Goal: Task Accomplishment & Management: Manage account settings

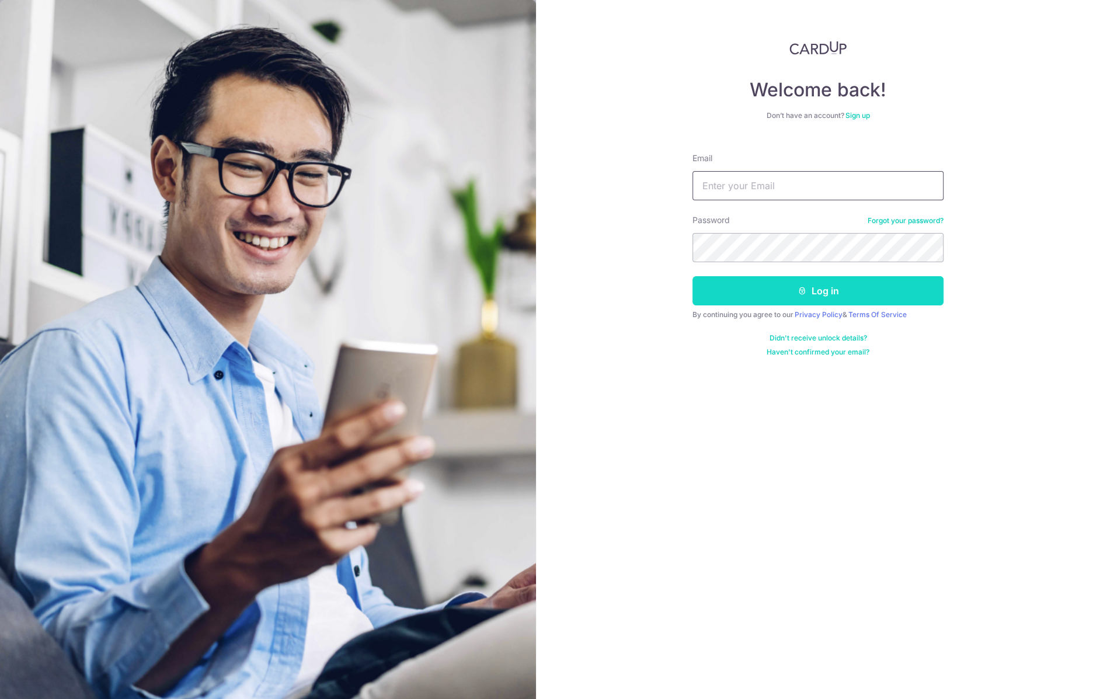
type input "[EMAIL_ADDRESS][DOMAIN_NAME]"
click at [722, 295] on button "Log in" at bounding box center [818, 290] width 251 height 29
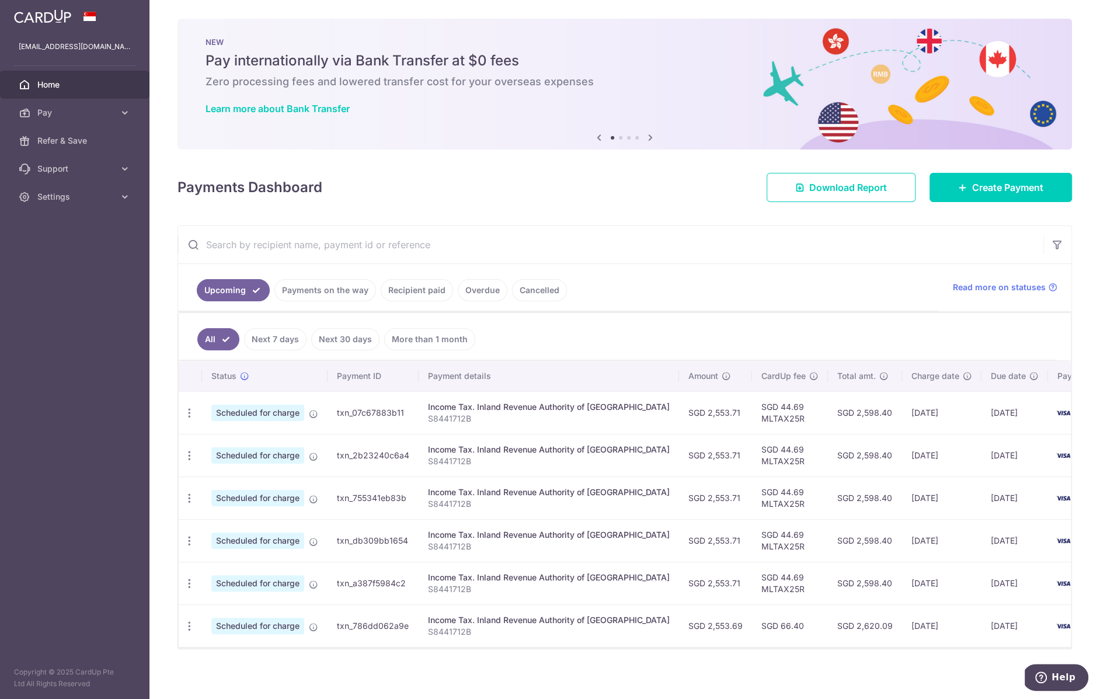
scroll to position [8, 0]
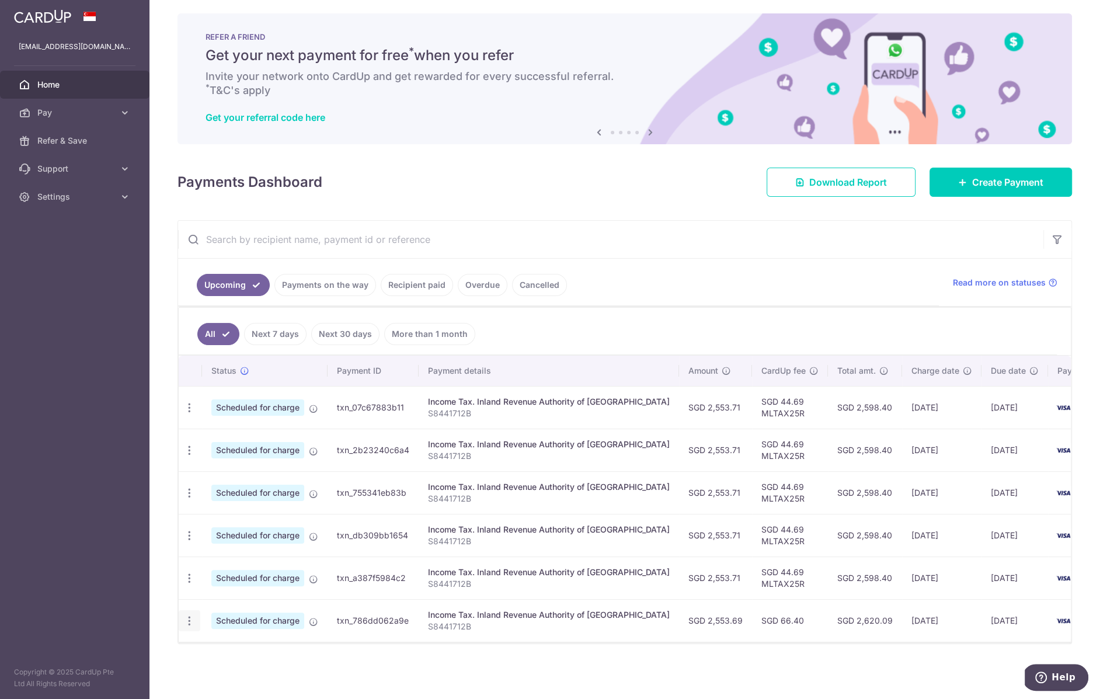
click at [192, 615] on icon "button" at bounding box center [189, 621] width 12 height 12
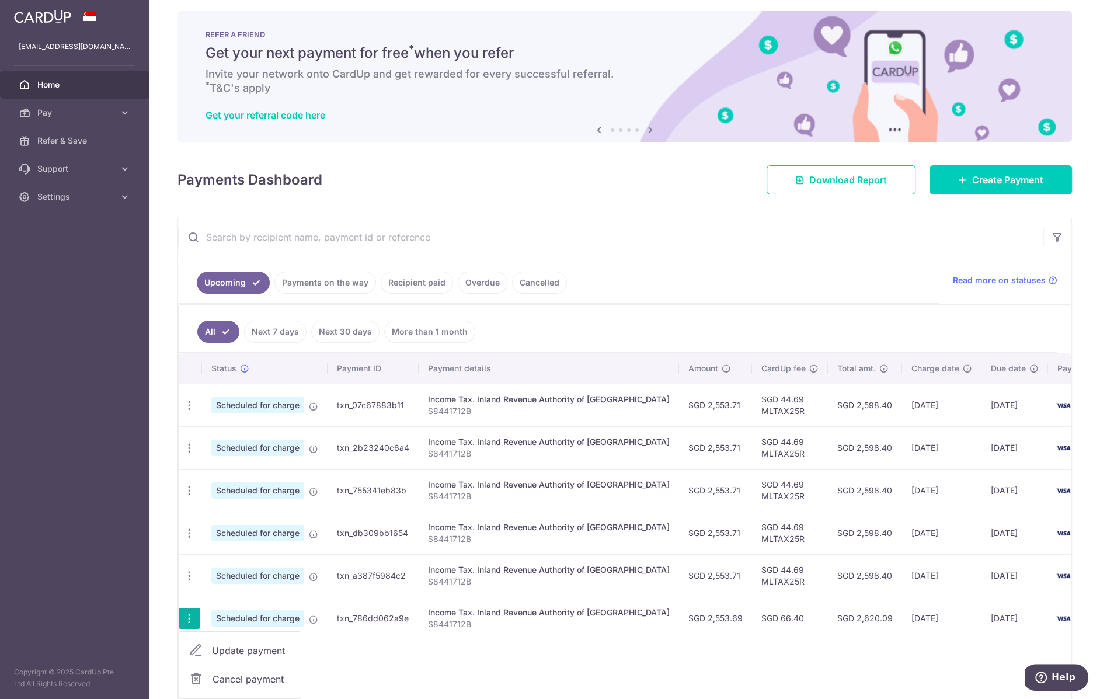
click at [232, 655] on link "Update payment" at bounding box center [239, 651] width 121 height 28
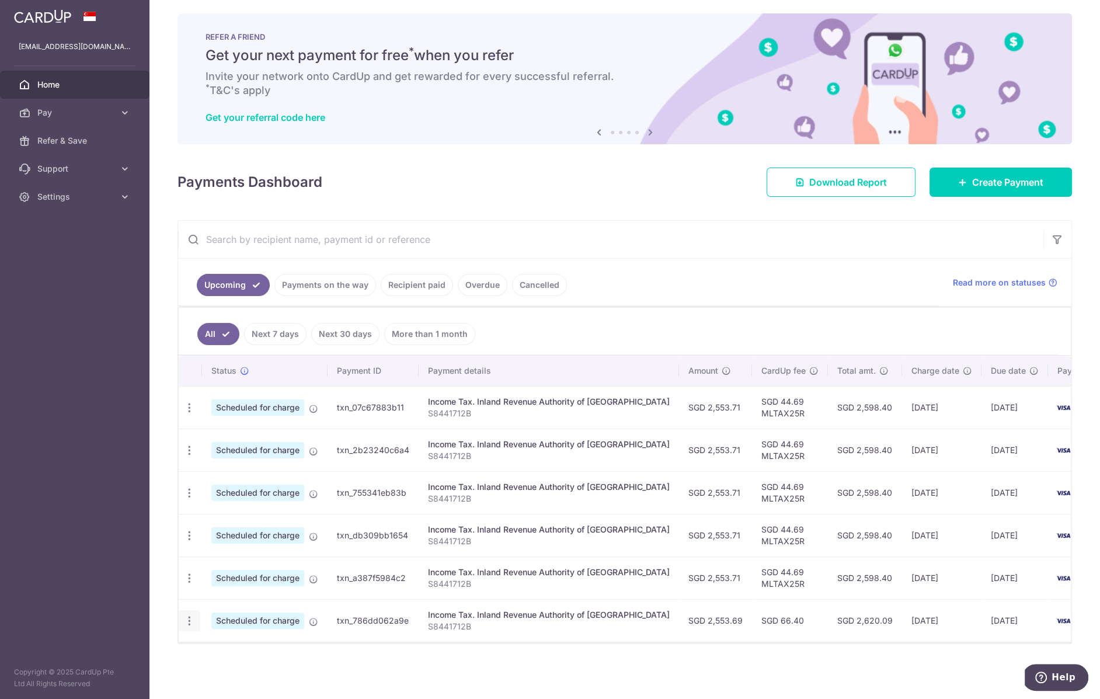
radio input "true"
type input "2,553.69"
type input "25/03/2026"
type input "S8441712B"
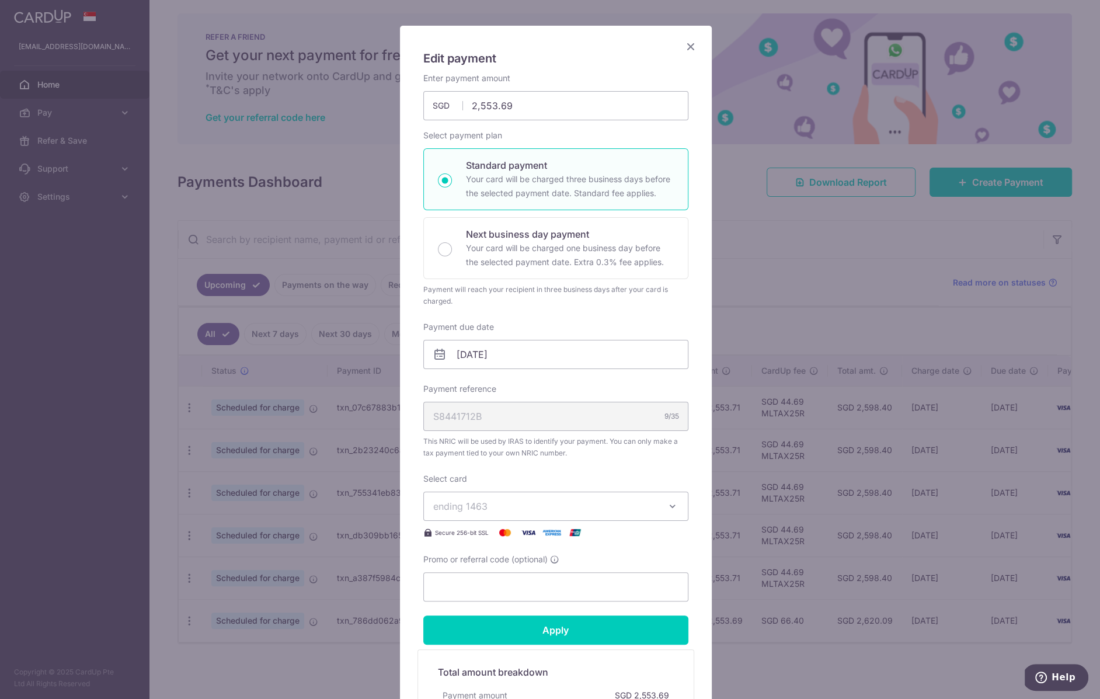
scroll to position [61, 0]
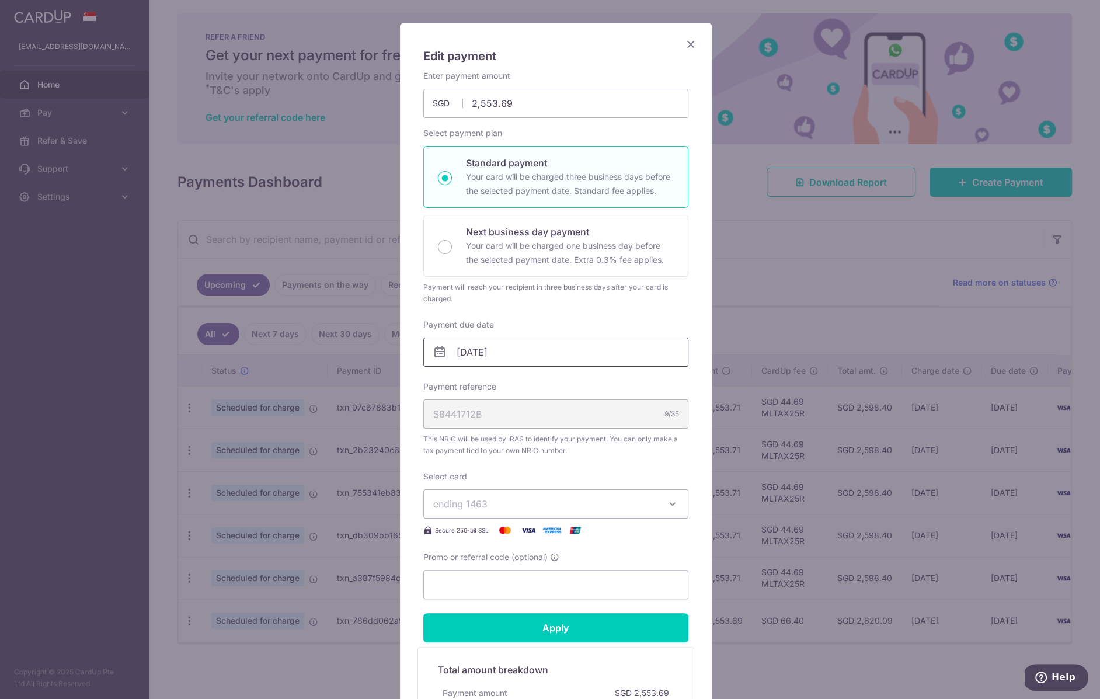
click at [514, 350] on input "25/03/2026" at bounding box center [555, 352] width 265 height 29
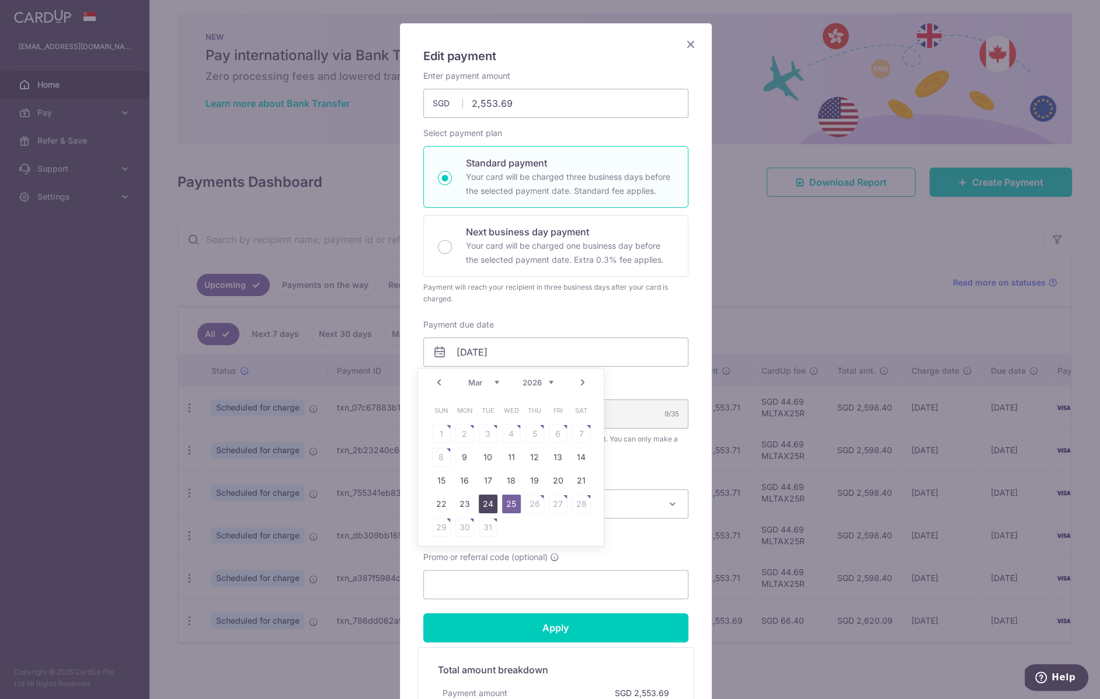
click at [487, 497] on link "24" at bounding box center [488, 504] width 19 height 19
type input "24/03/2026"
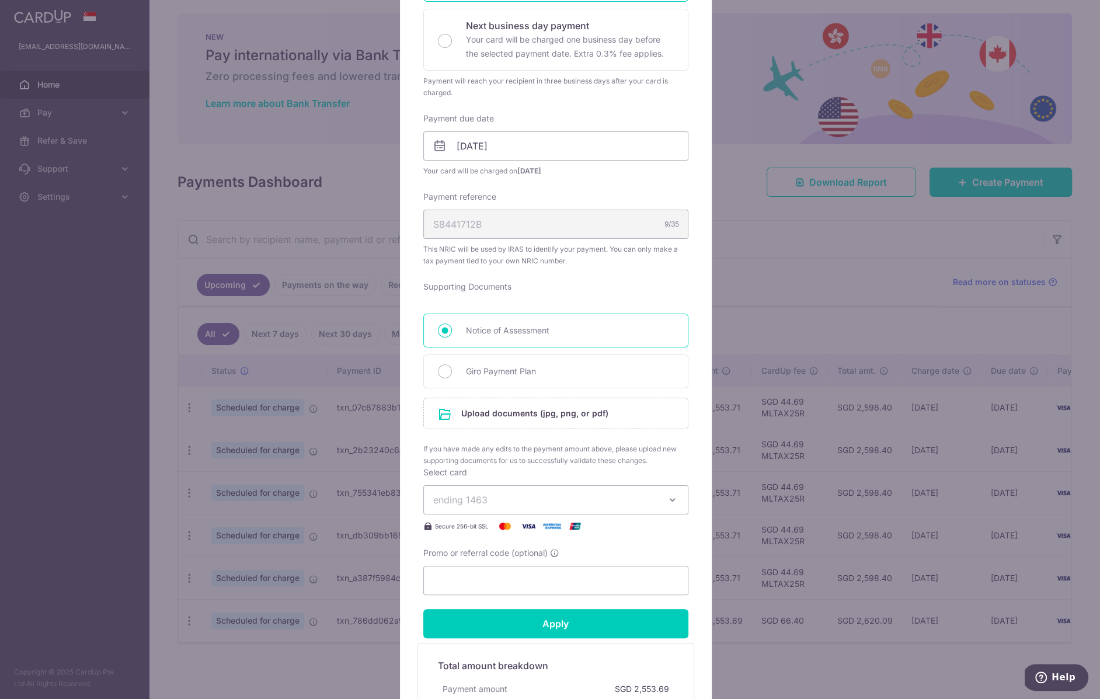
scroll to position [293, 0]
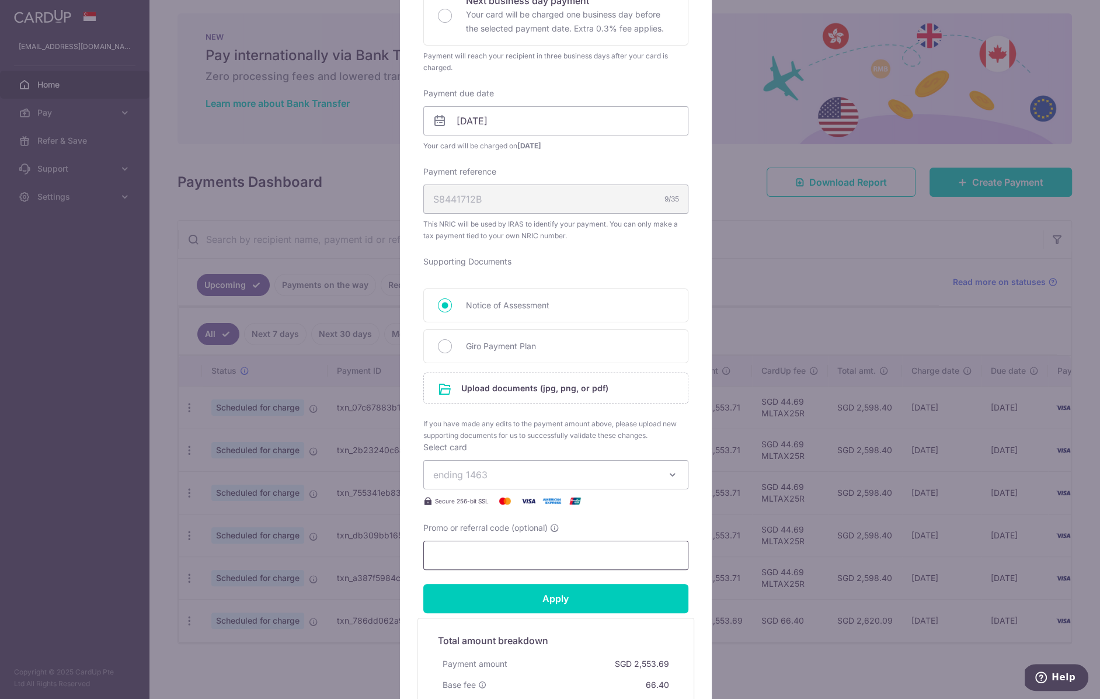
click at [470, 555] on input "Promo or referral code (optional)" at bounding box center [555, 555] width 265 height 29
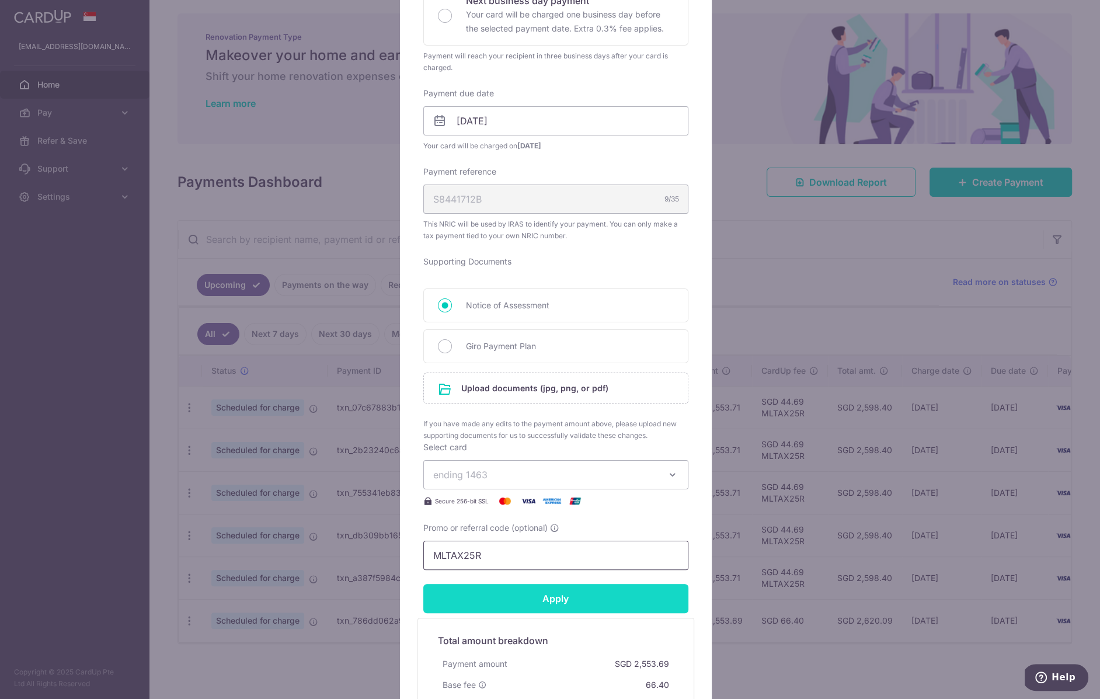
type input "MLTAX25R"
click at [498, 597] on input "Apply" at bounding box center [555, 598] width 265 height 29
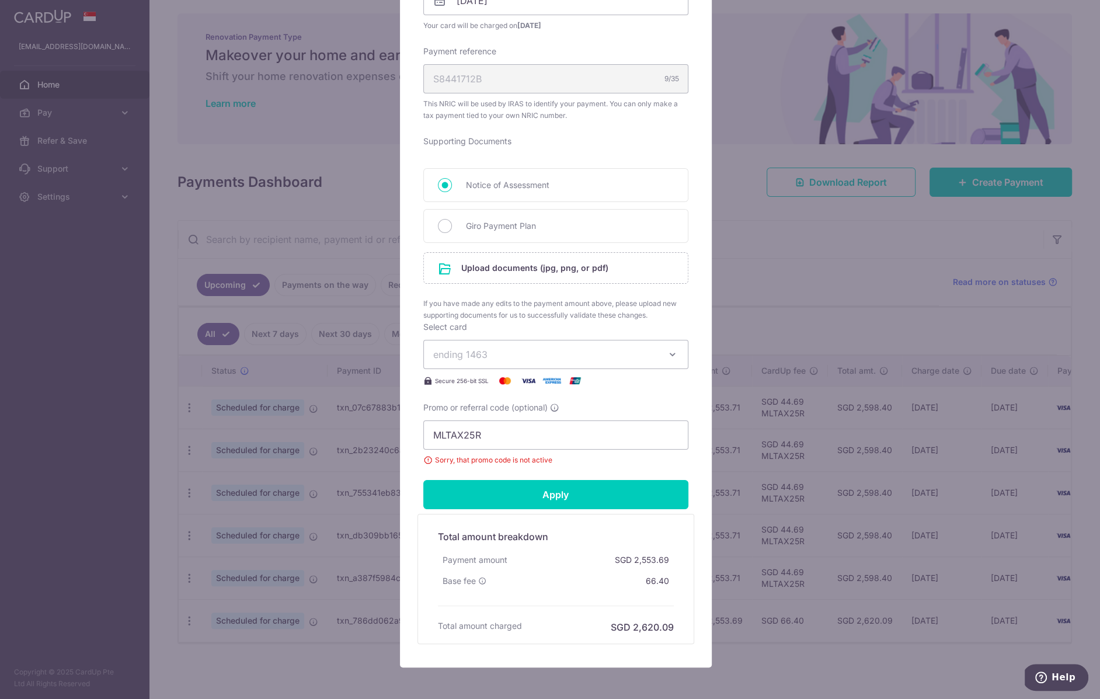
scroll to position [384, 0]
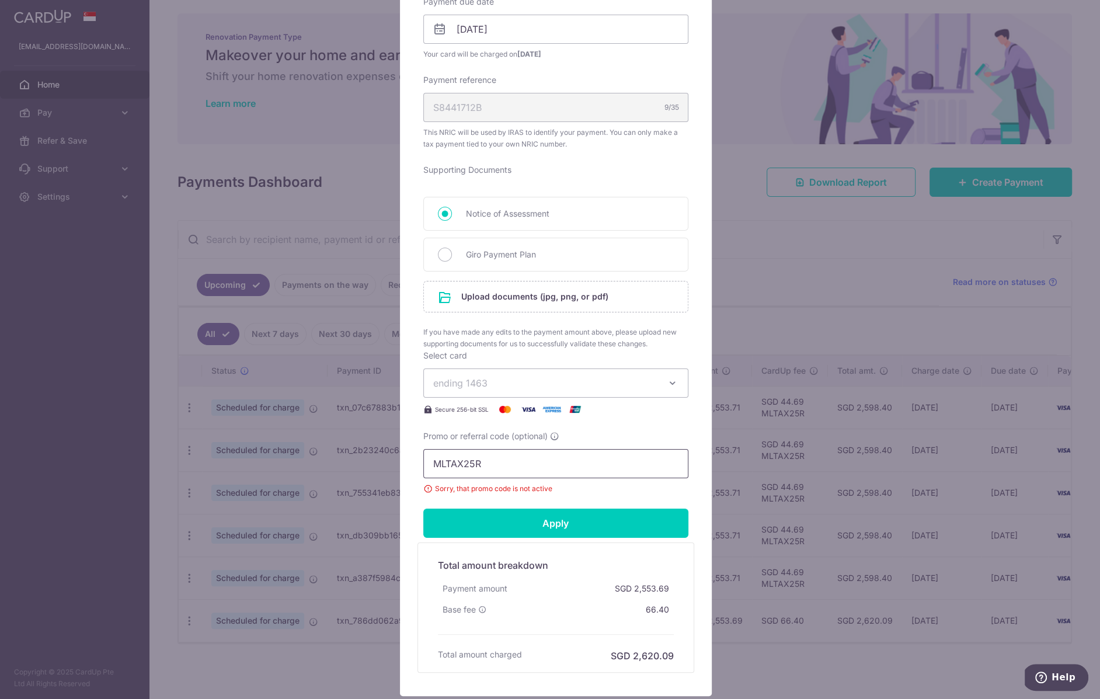
click at [472, 464] on input "MLTAX25R" at bounding box center [555, 463] width 265 height 29
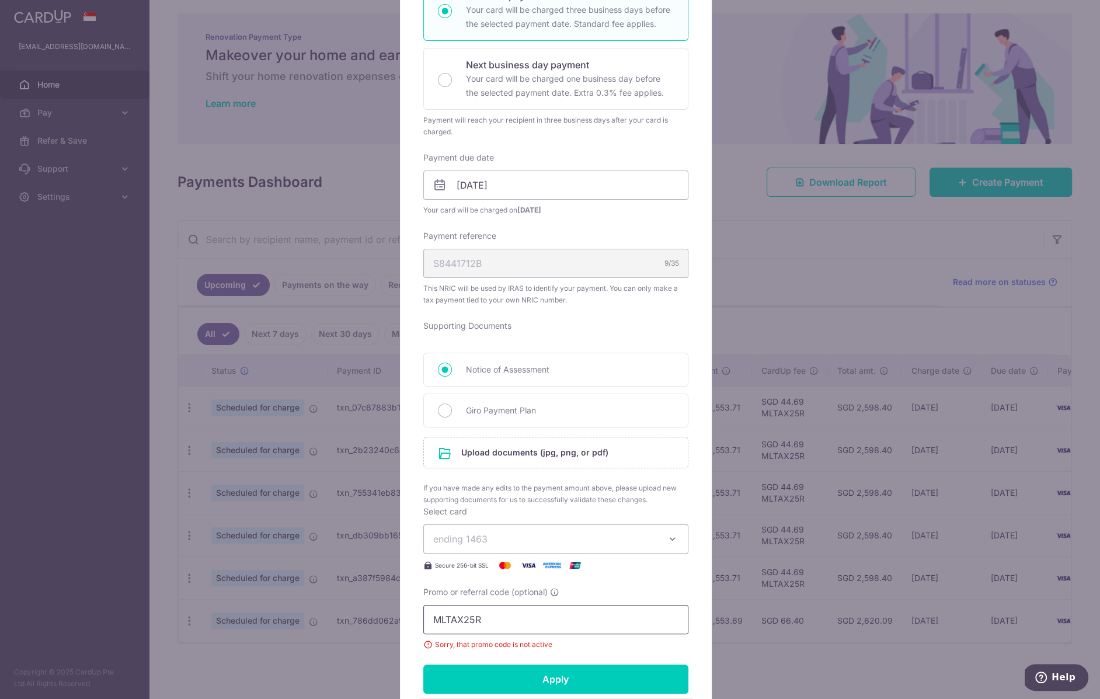
scroll to position [226, 0]
click at [435, 188] on icon at bounding box center [440, 187] width 14 height 14
click at [433, 186] on icon at bounding box center [440, 187] width 14 height 14
click at [526, 183] on input "24/03/2026" at bounding box center [555, 187] width 265 height 29
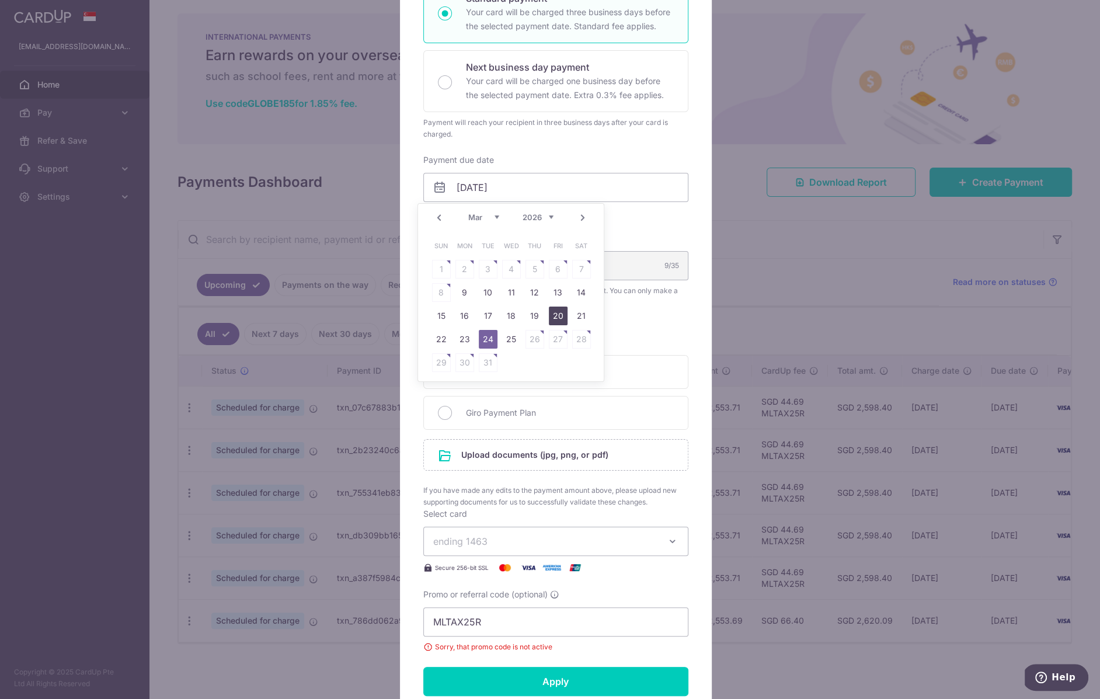
click at [555, 312] on link "20" at bounding box center [558, 316] width 19 height 19
type input "20/03/2026"
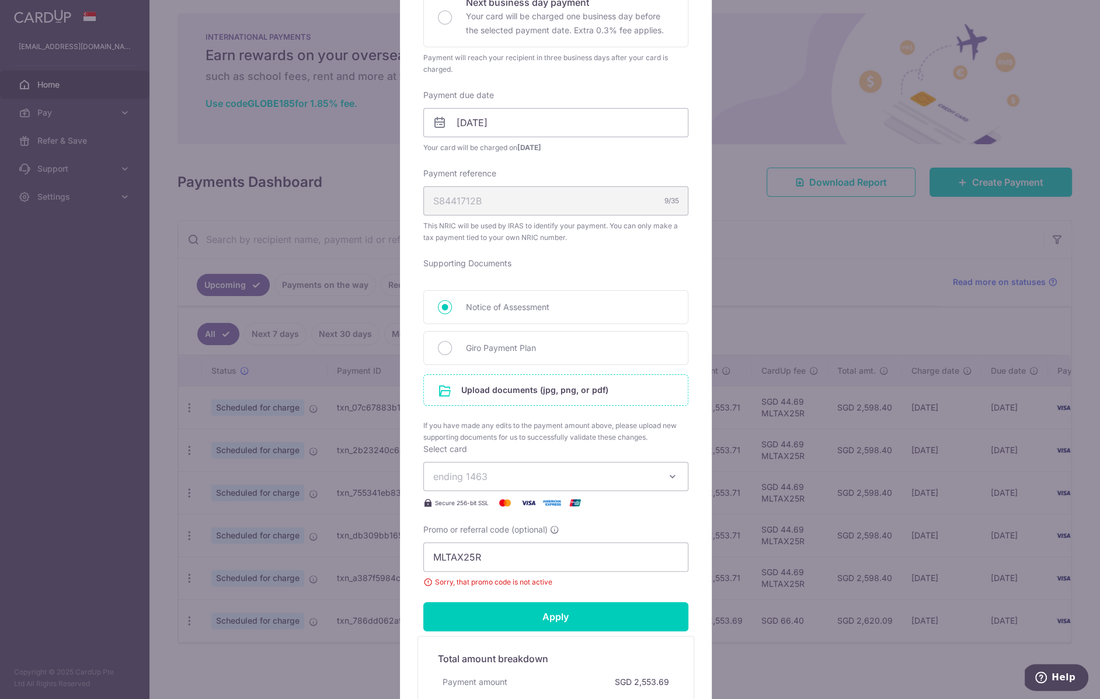
scroll to position [322, 0]
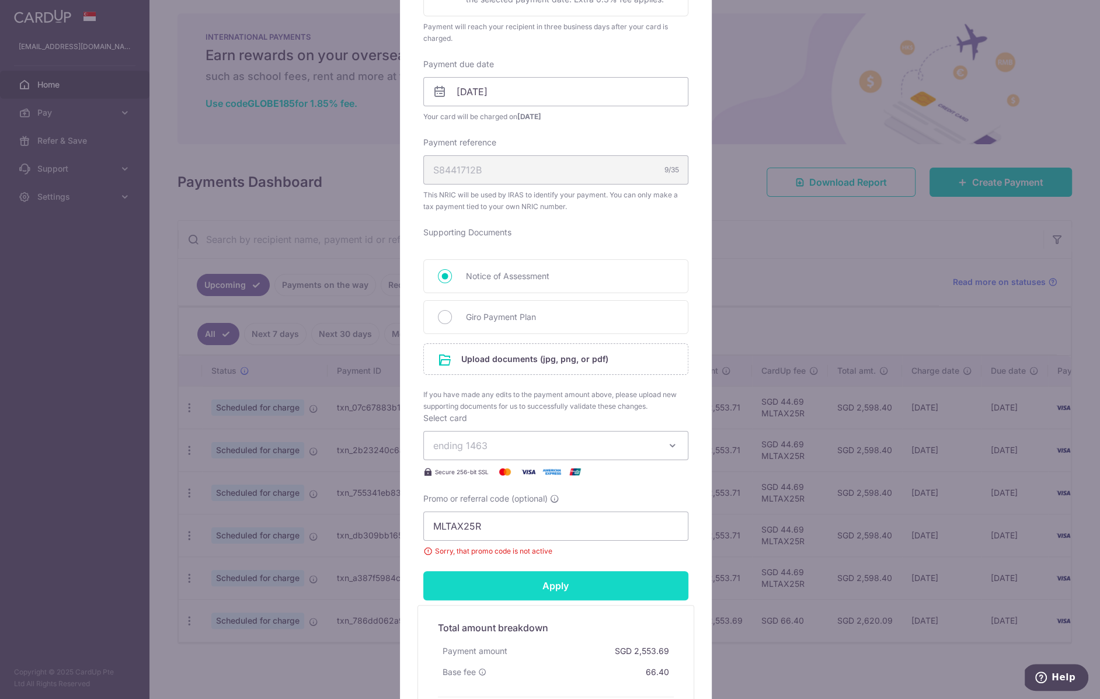
click at [509, 583] on input "Apply" at bounding box center [555, 585] width 265 height 29
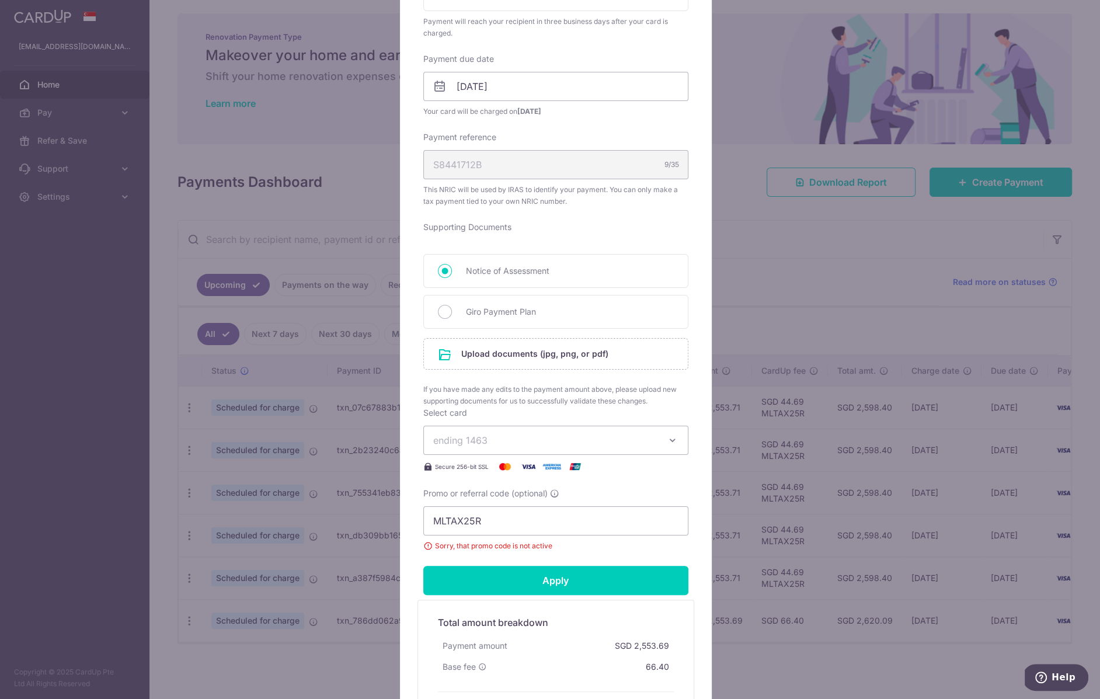
scroll to position [0, 0]
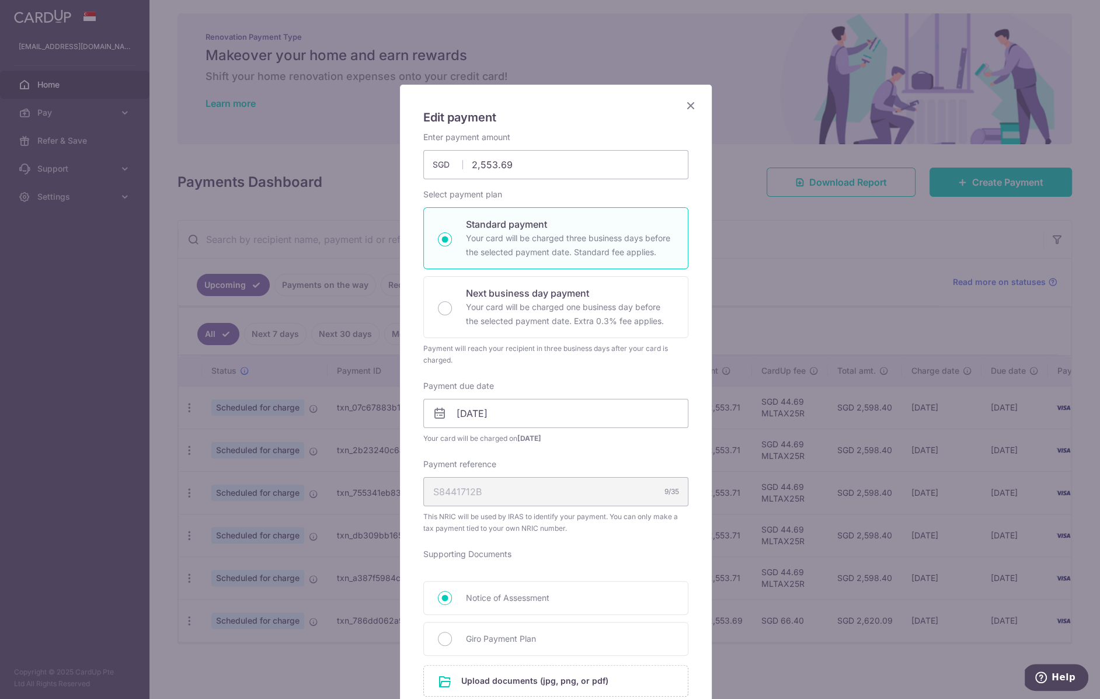
click at [688, 105] on icon "Close" at bounding box center [691, 105] width 14 height 15
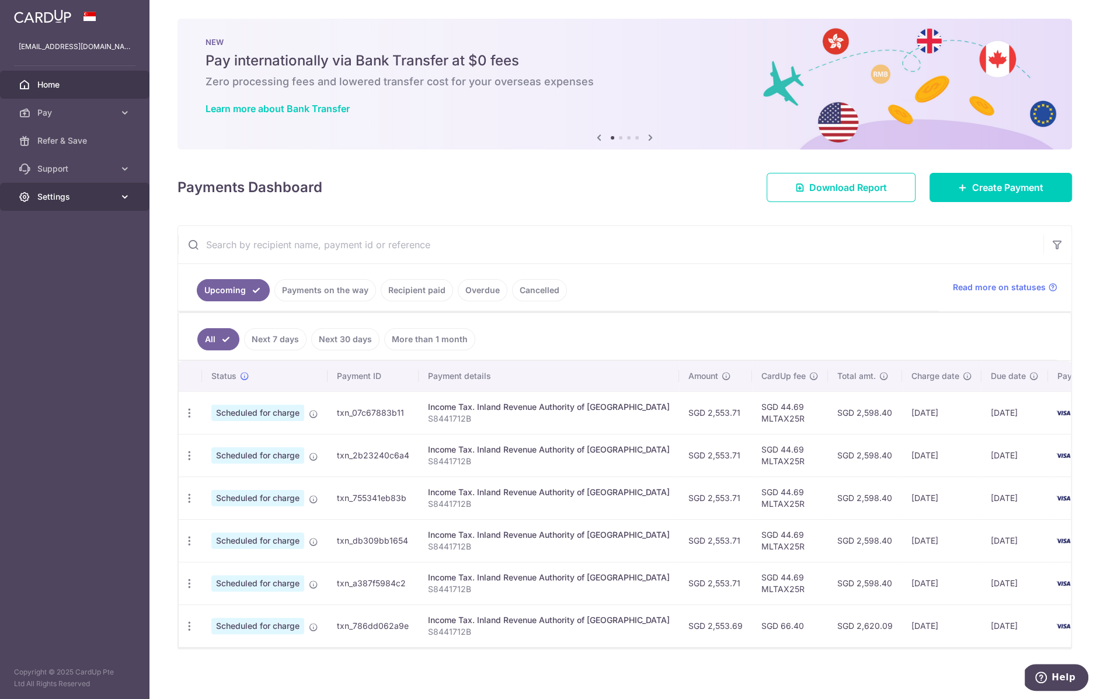
click at [82, 192] on span "Settings" at bounding box center [75, 197] width 77 height 12
click at [64, 251] on span "Logout" at bounding box center [75, 253] width 77 height 12
